Goal: Find specific page/section: Find specific page/section

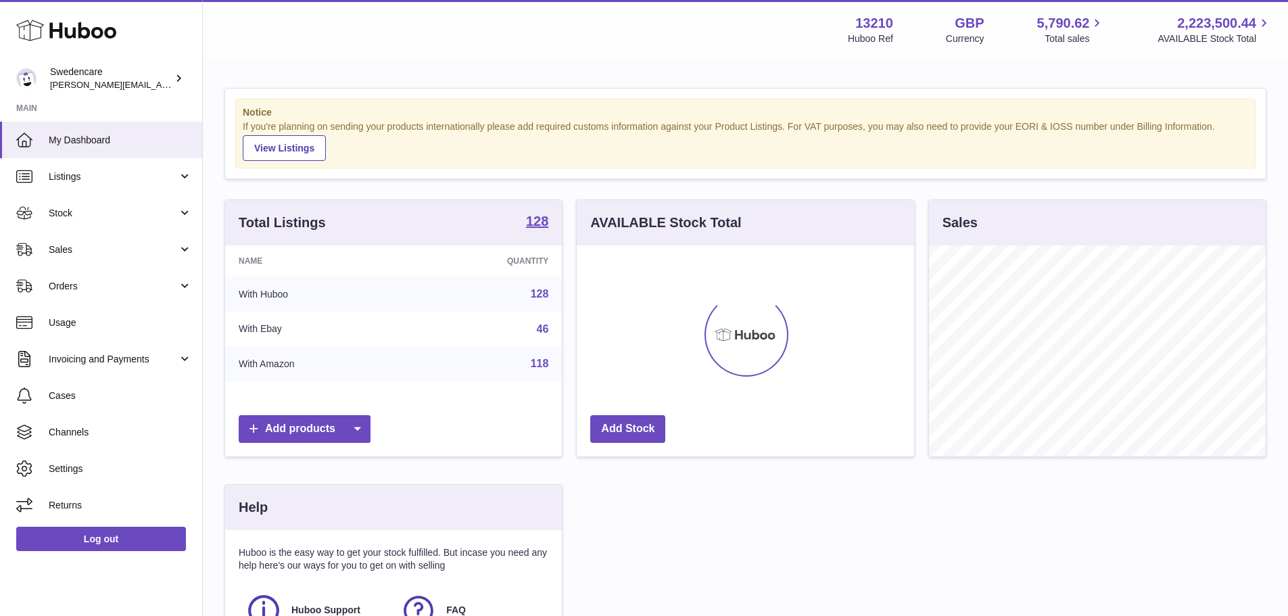
scroll to position [211, 341]
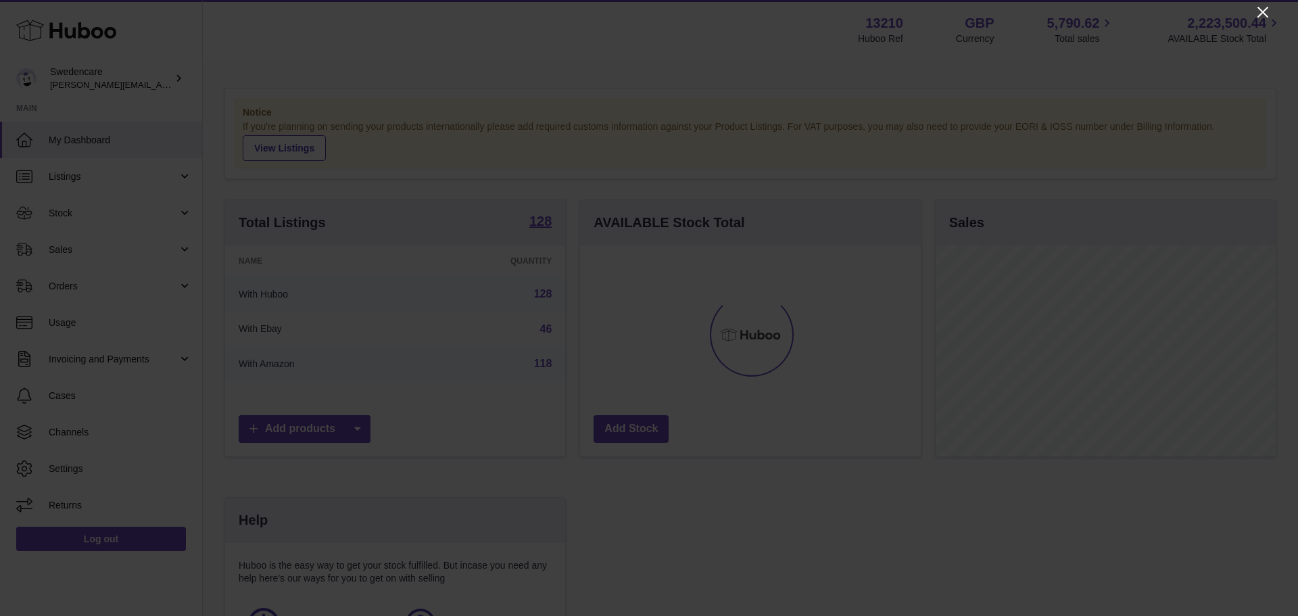
click at [1262, 14] on icon "Close" at bounding box center [1262, 12] width 11 height 11
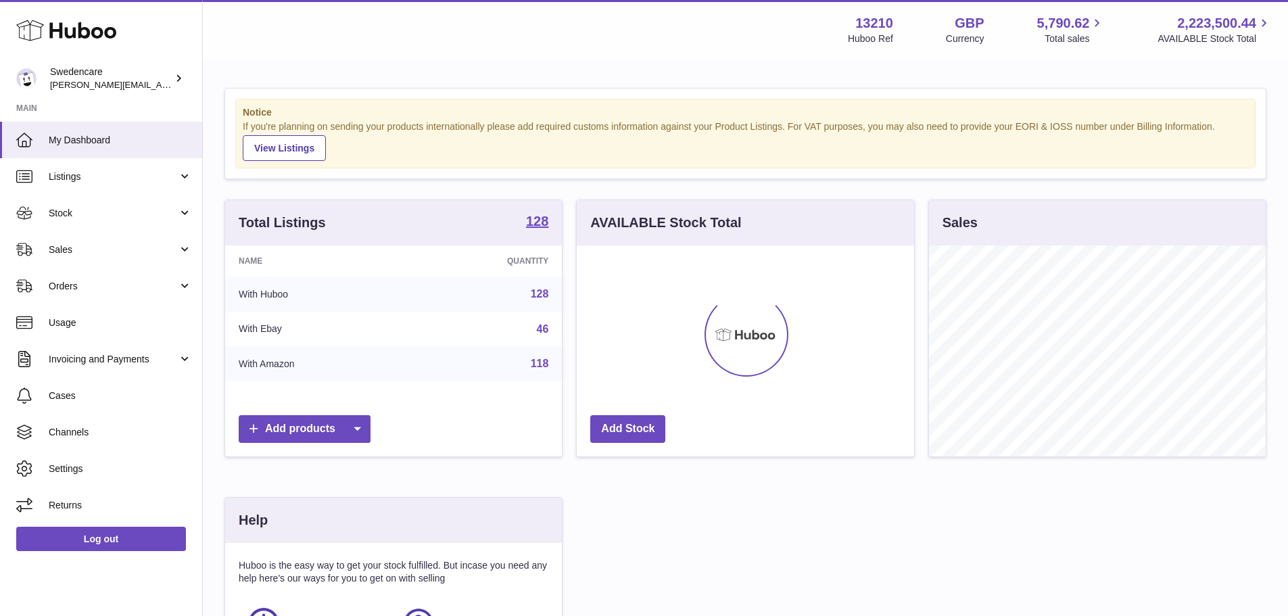
scroll to position [675708, 675583]
click at [62, 253] on span "Sales" at bounding box center [113, 249] width 129 height 13
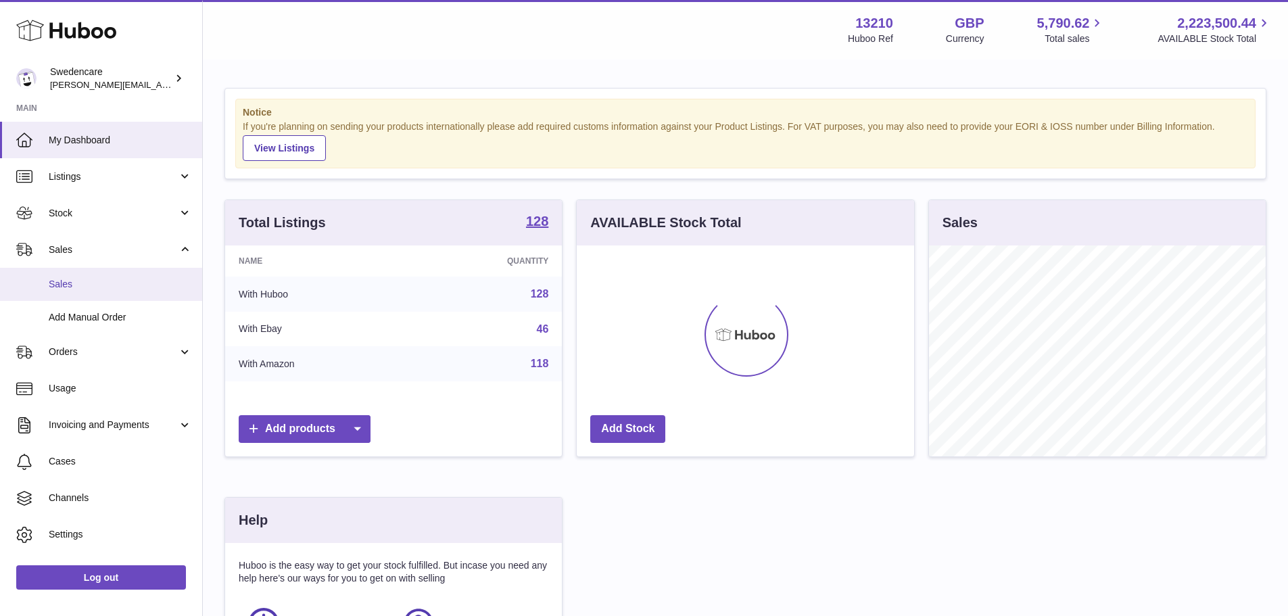
click at [88, 284] on span "Sales" at bounding box center [120, 284] width 143 height 13
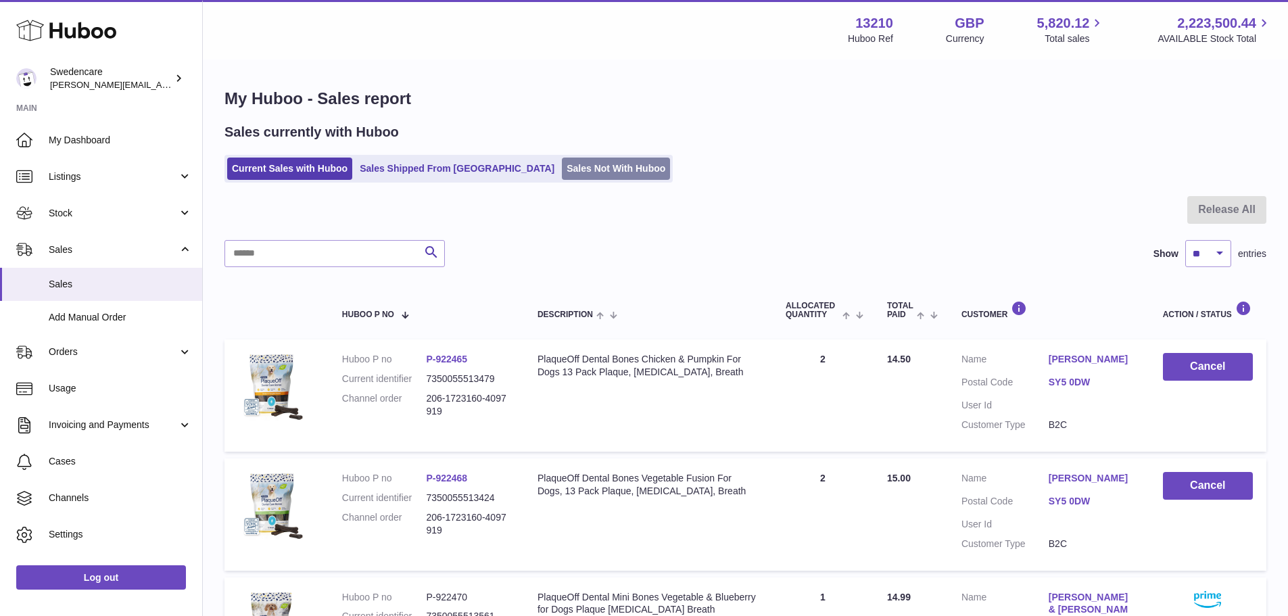
click at [562, 164] on link "Sales Not With Huboo" at bounding box center [616, 168] width 108 height 22
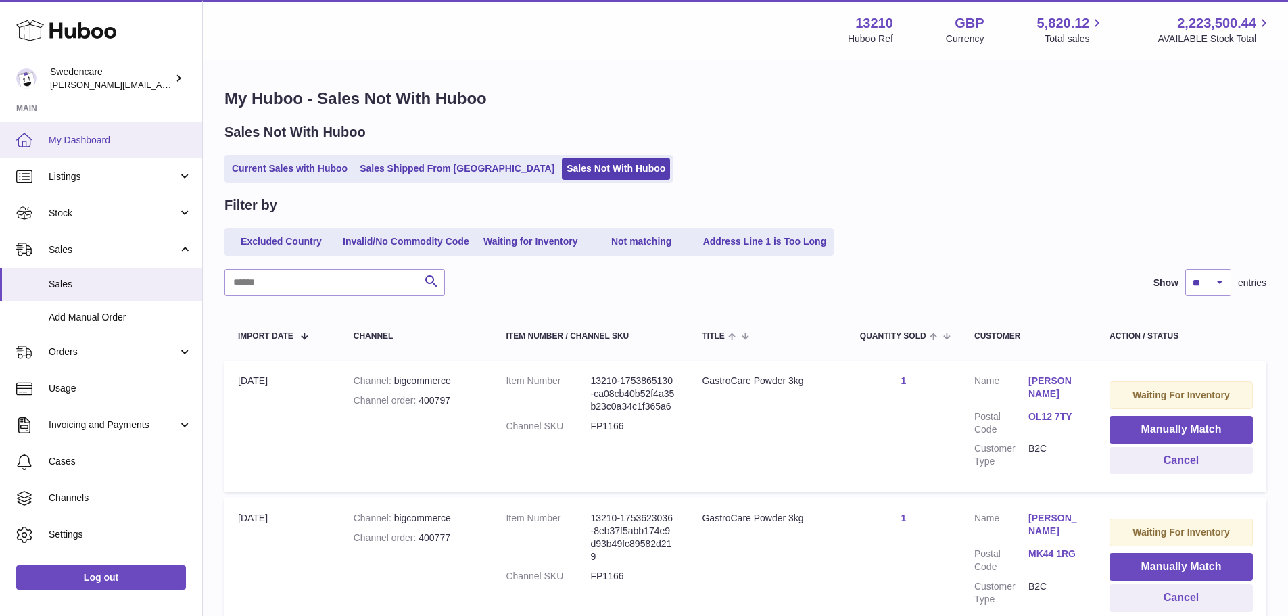
click at [64, 136] on span "My Dashboard" at bounding box center [120, 140] width 143 height 13
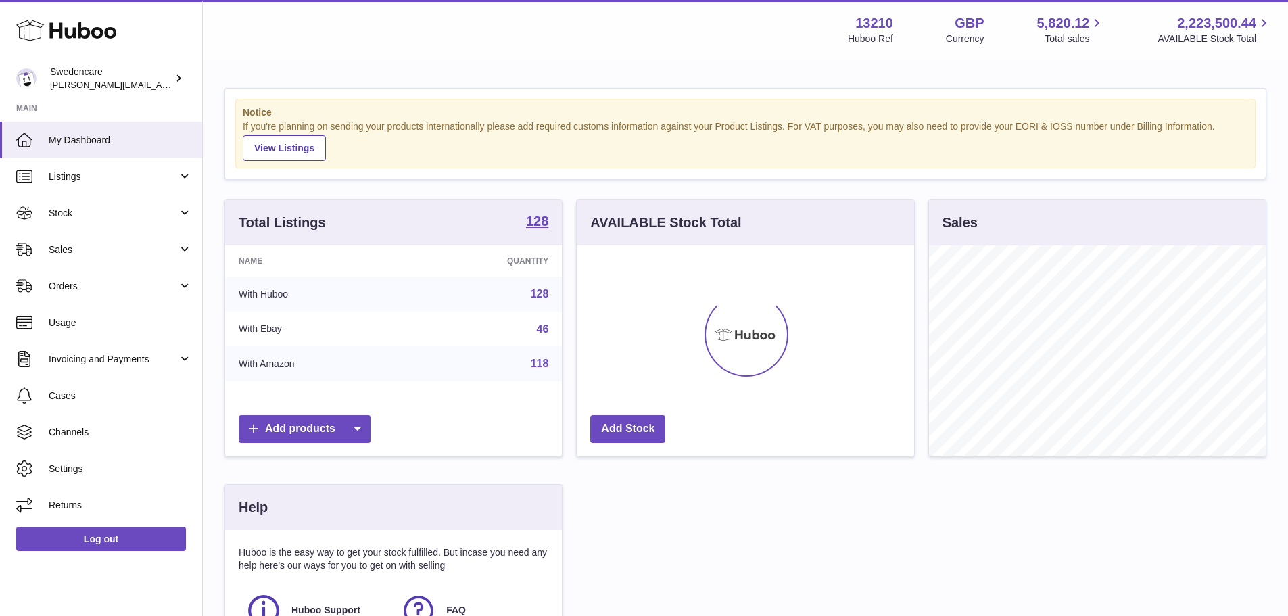
scroll to position [211, 337]
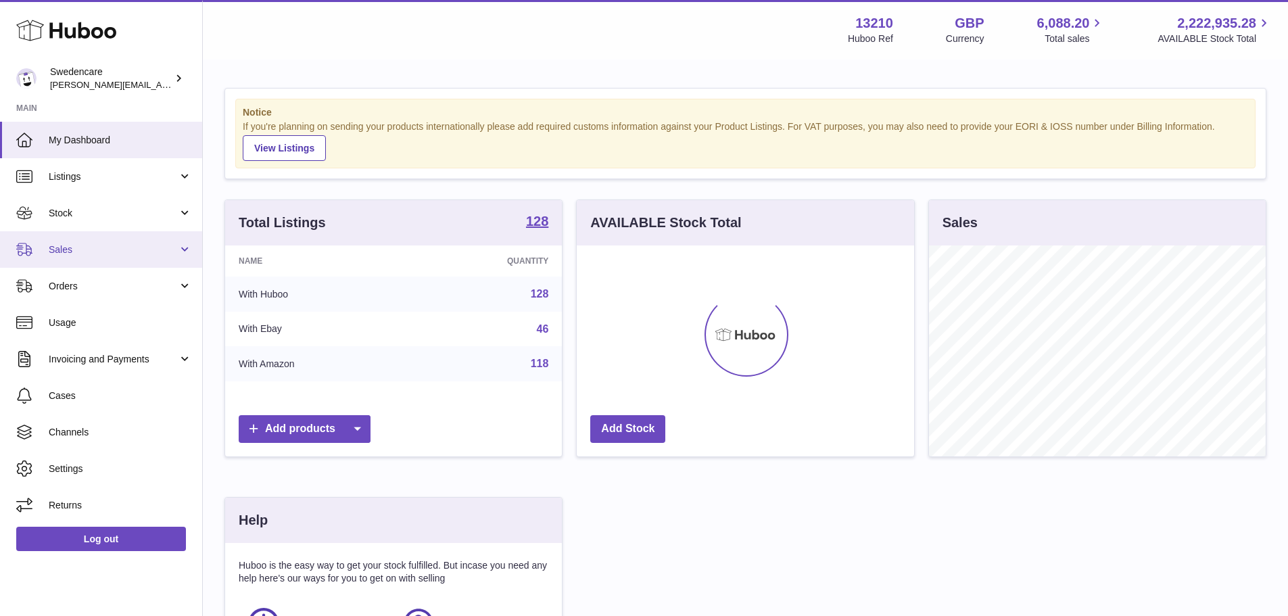
click at [81, 249] on span "Sales" at bounding box center [113, 249] width 129 height 13
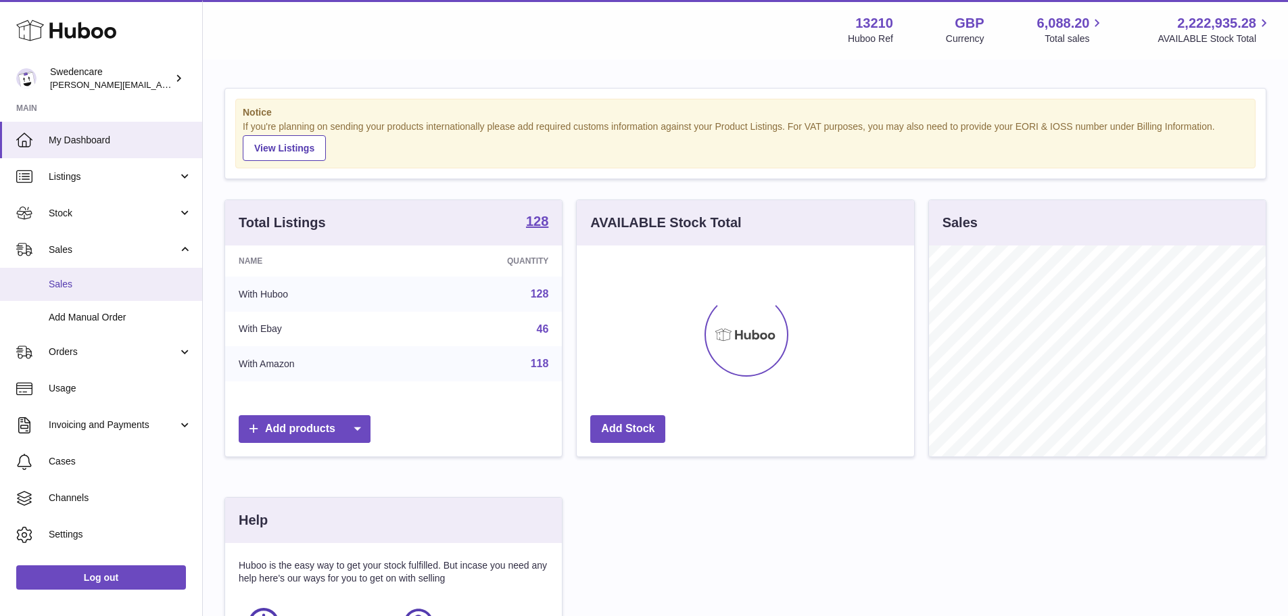
click at [80, 285] on span "Sales" at bounding box center [120, 284] width 143 height 13
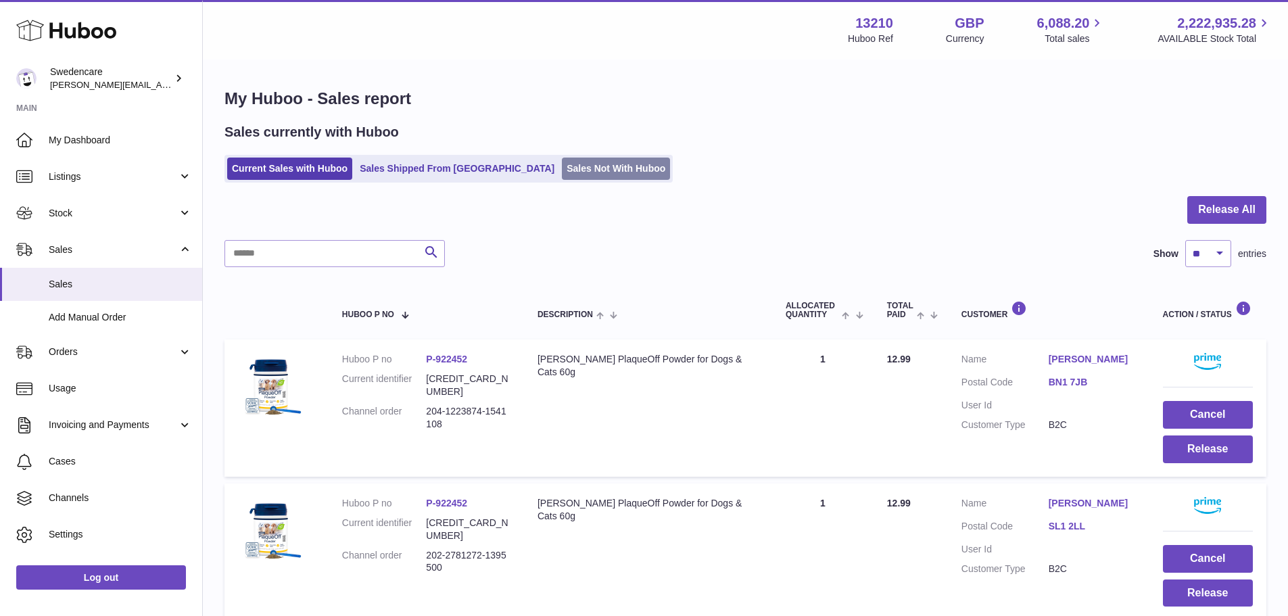
click at [562, 174] on link "Sales Not With Huboo" at bounding box center [616, 168] width 108 height 22
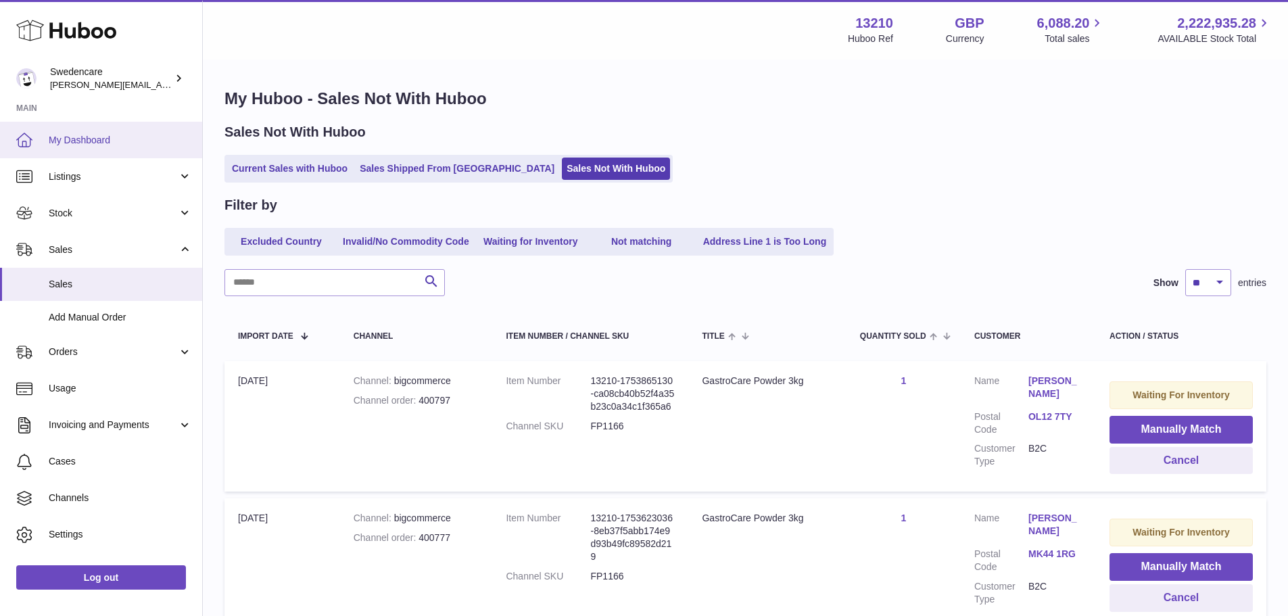
click at [95, 139] on span "My Dashboard" at bounding box center [120, 140] width 143 height 13
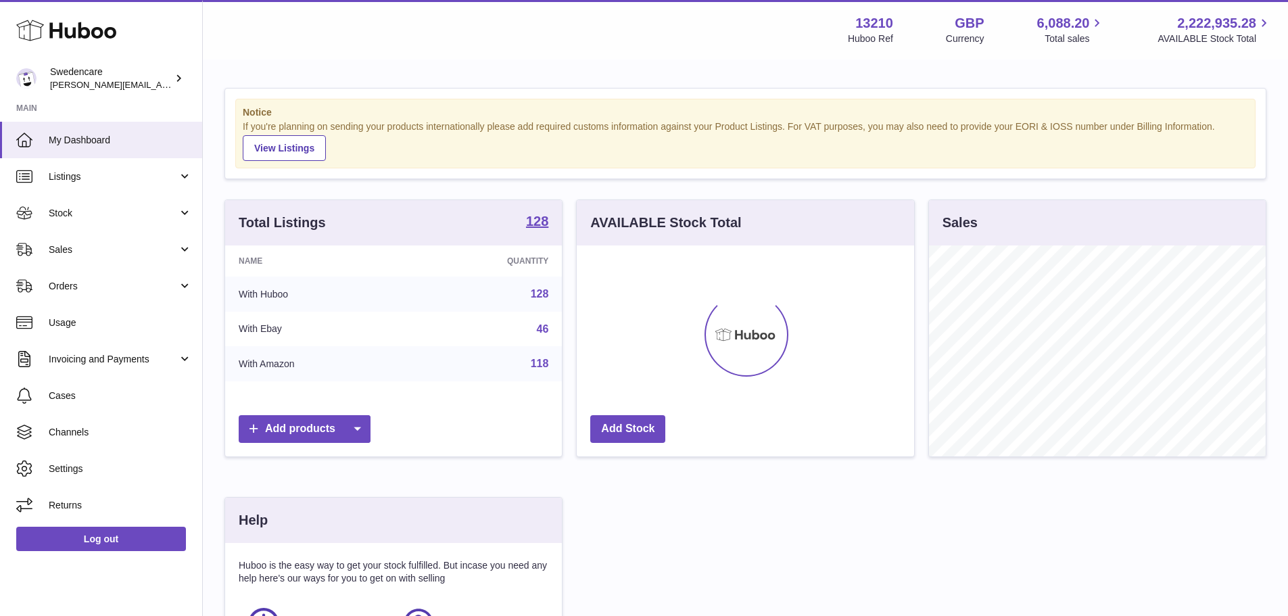
scroll to position [211, 337]
